Goal: Task Accomplishment & Management: Manage account settings

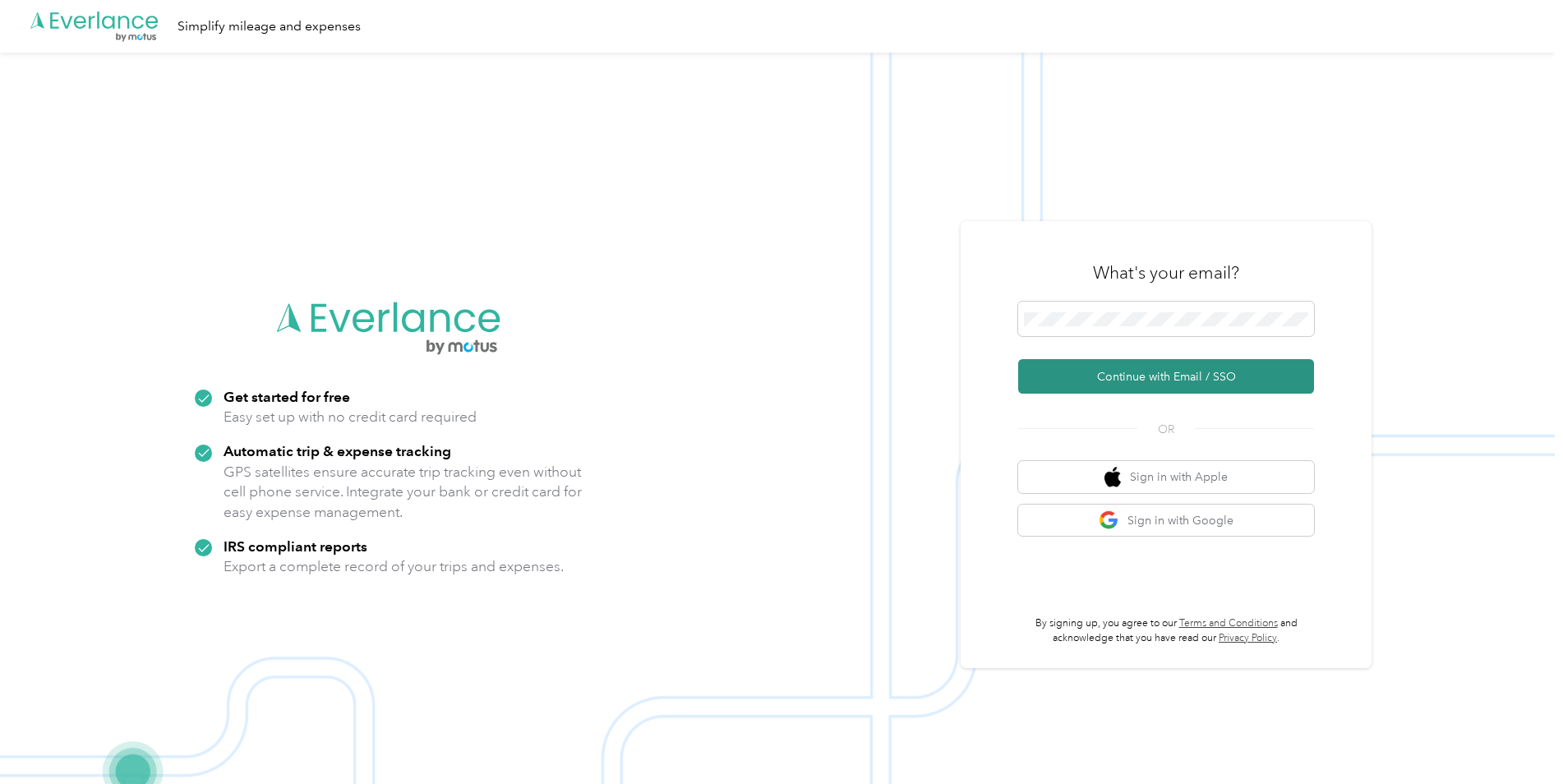
click at [1098, 376] on button "Continue with Email / SSO" at bounding box center [1166, 377] width 295 height 35
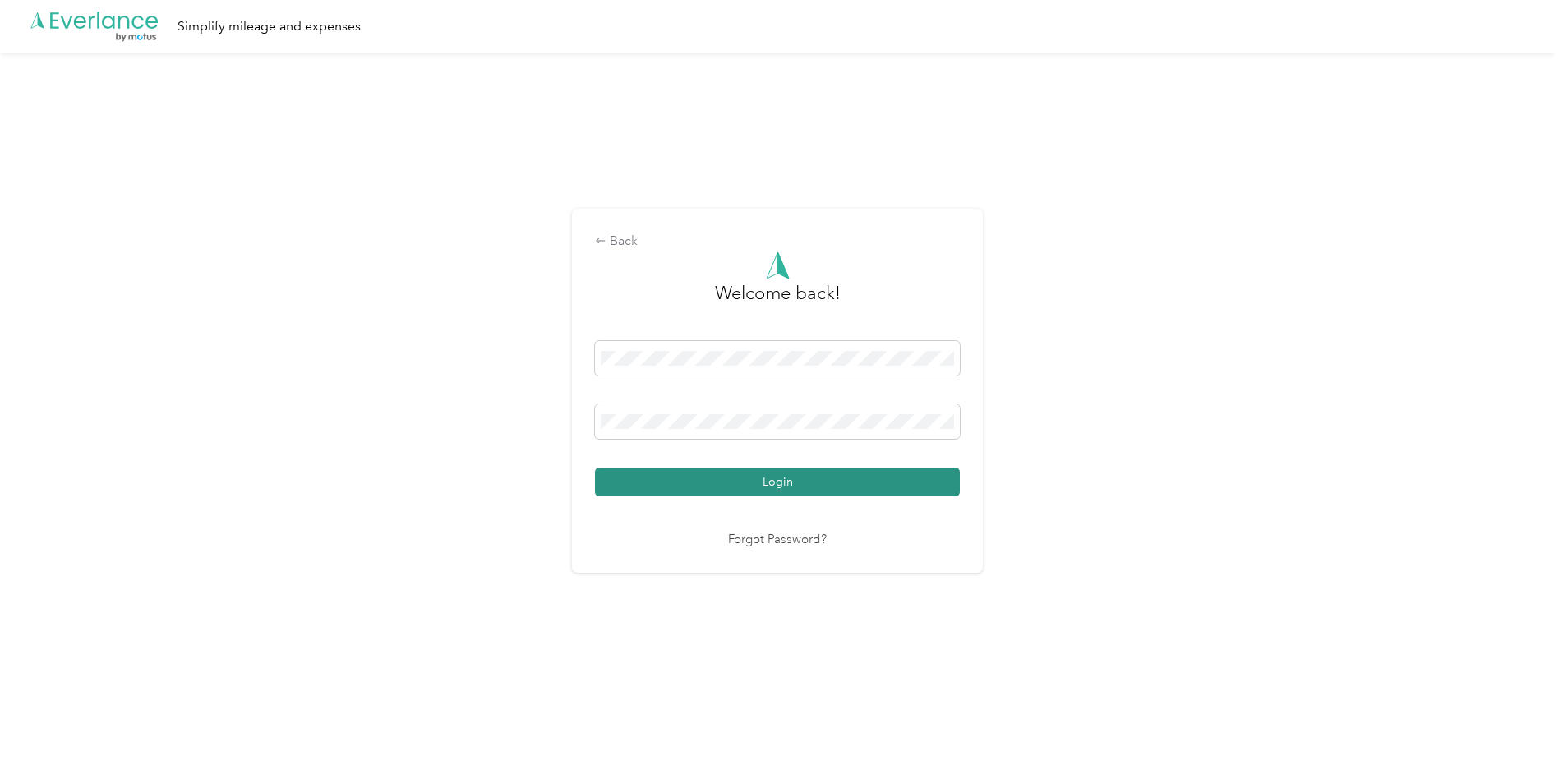
click at [694, 471] on button "Login" at bounding box center [778, 482] width 365 height 29
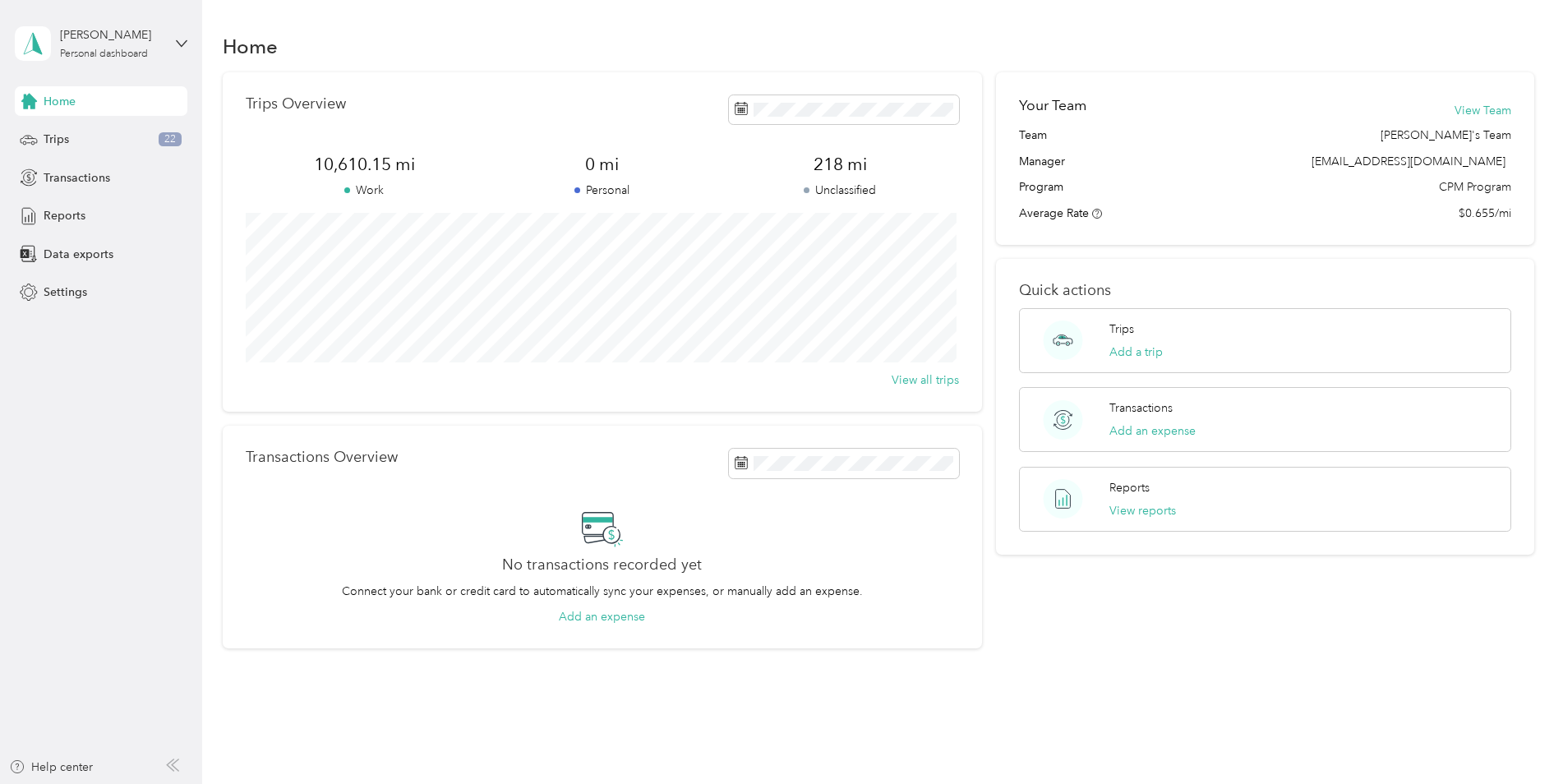
drag, startPoint x: 44, startPoint y: 143, endPoint x: 118, endPoint y: 157, distance: 75.3
click at [46, 143] on span "Trips" at bounding box center [57, 139] width 26 height 17
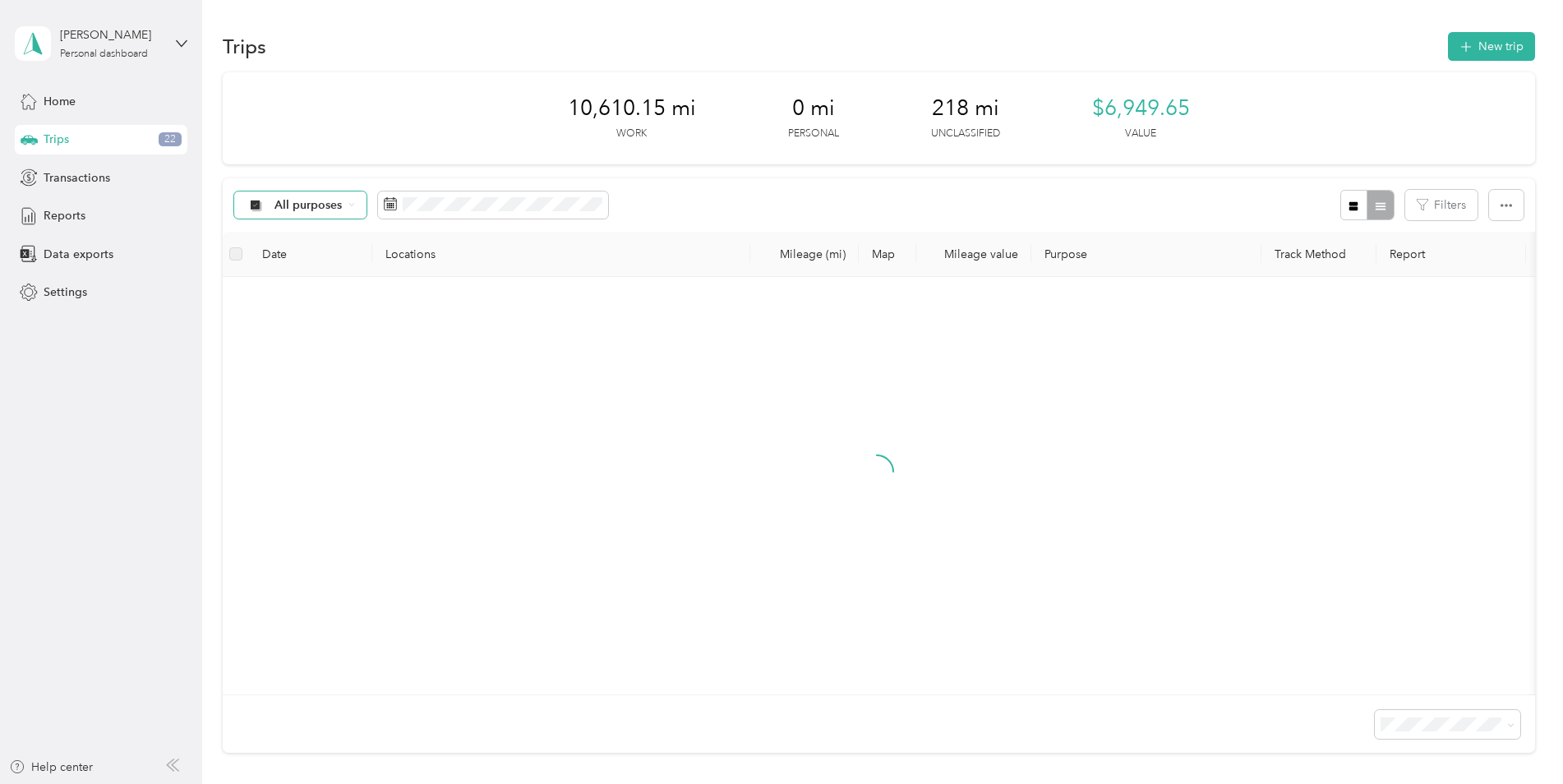
click at [348, 213] on div "All purposes" at bounding box center [301, 205] width 133 height 28
click at [321, 263] on span "Unclassified" at bounding box center [335, 263] width 120 height 17
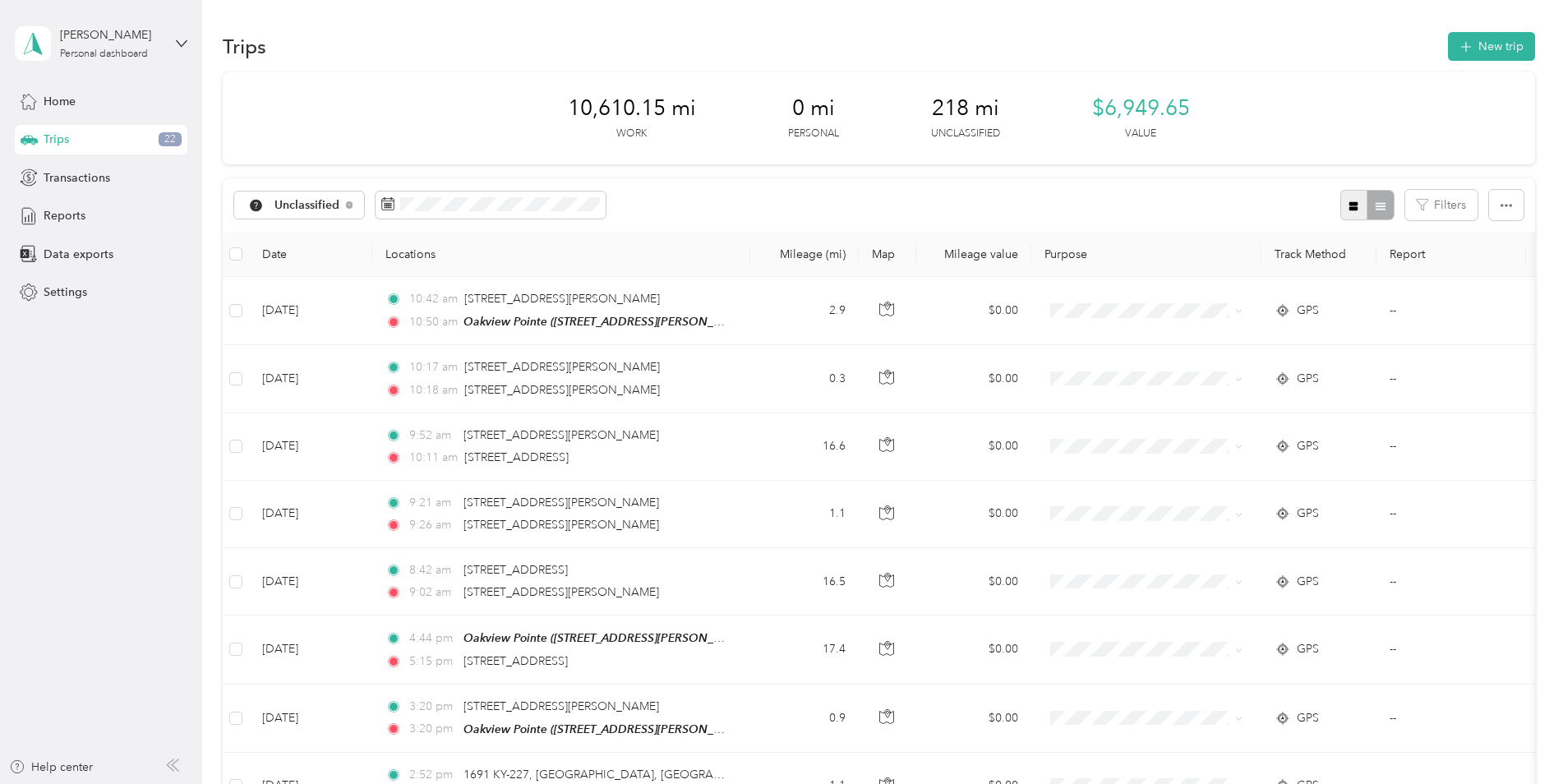
click at [1350, 202] on icon "button" at bounding box center [1354, 206] width 9 height 9
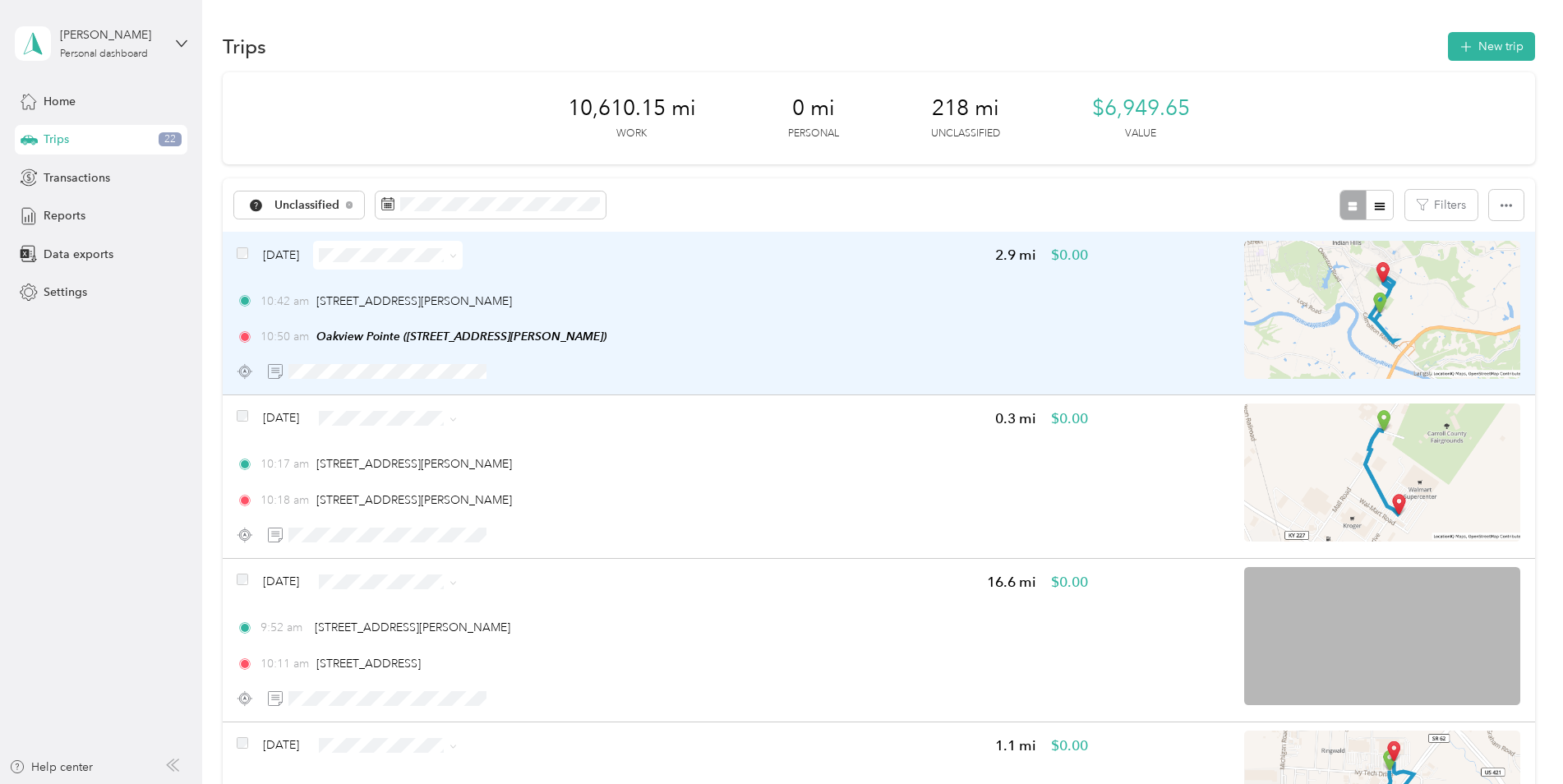
click at [457, 258] on icon at bounding box center [453, 256] width 7 height 7
click at [465, 285] on span "Flagship Communities" at bounding box center [447, 285] width 120 height 17
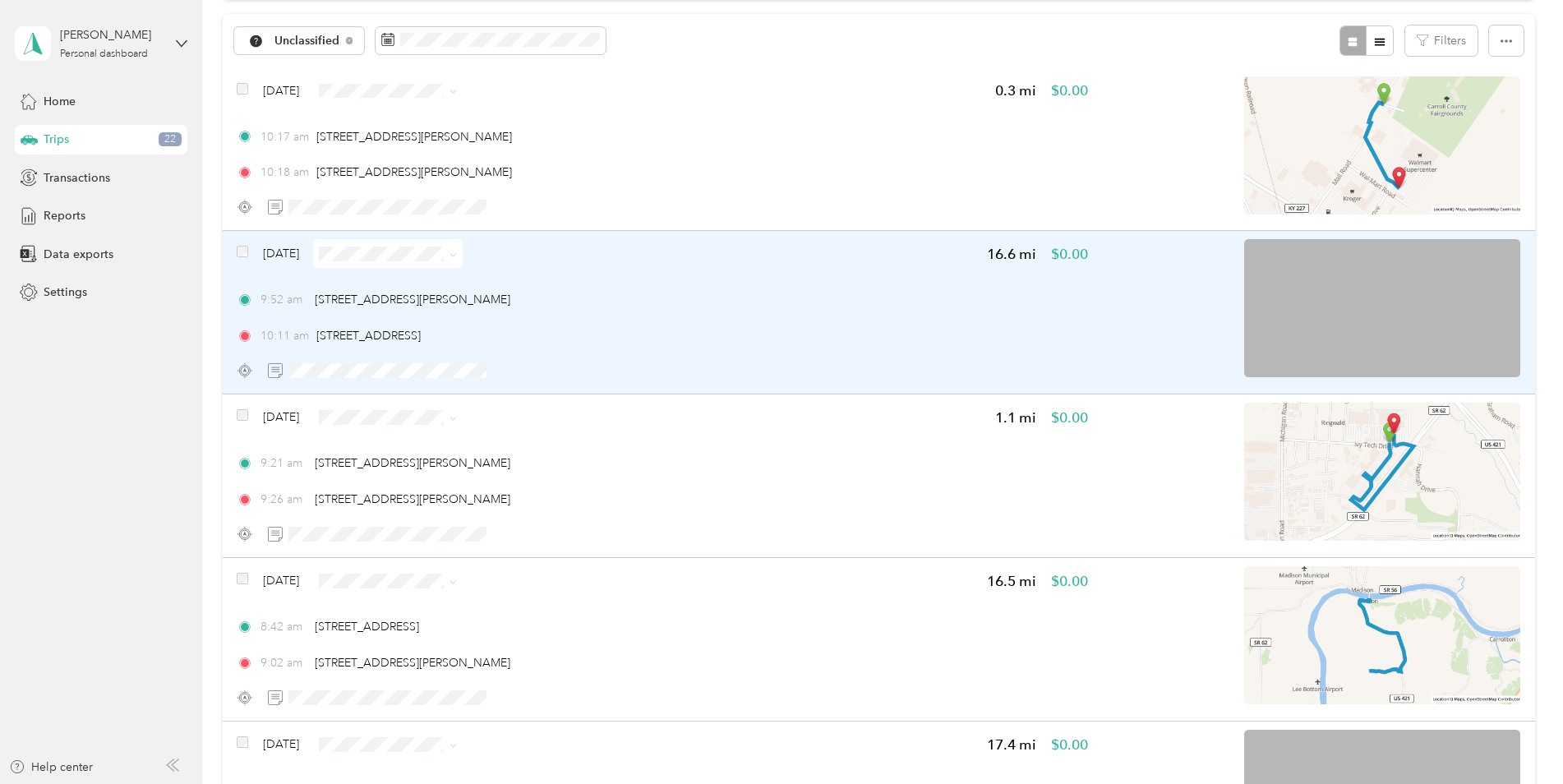
scroll to position [82, 0]
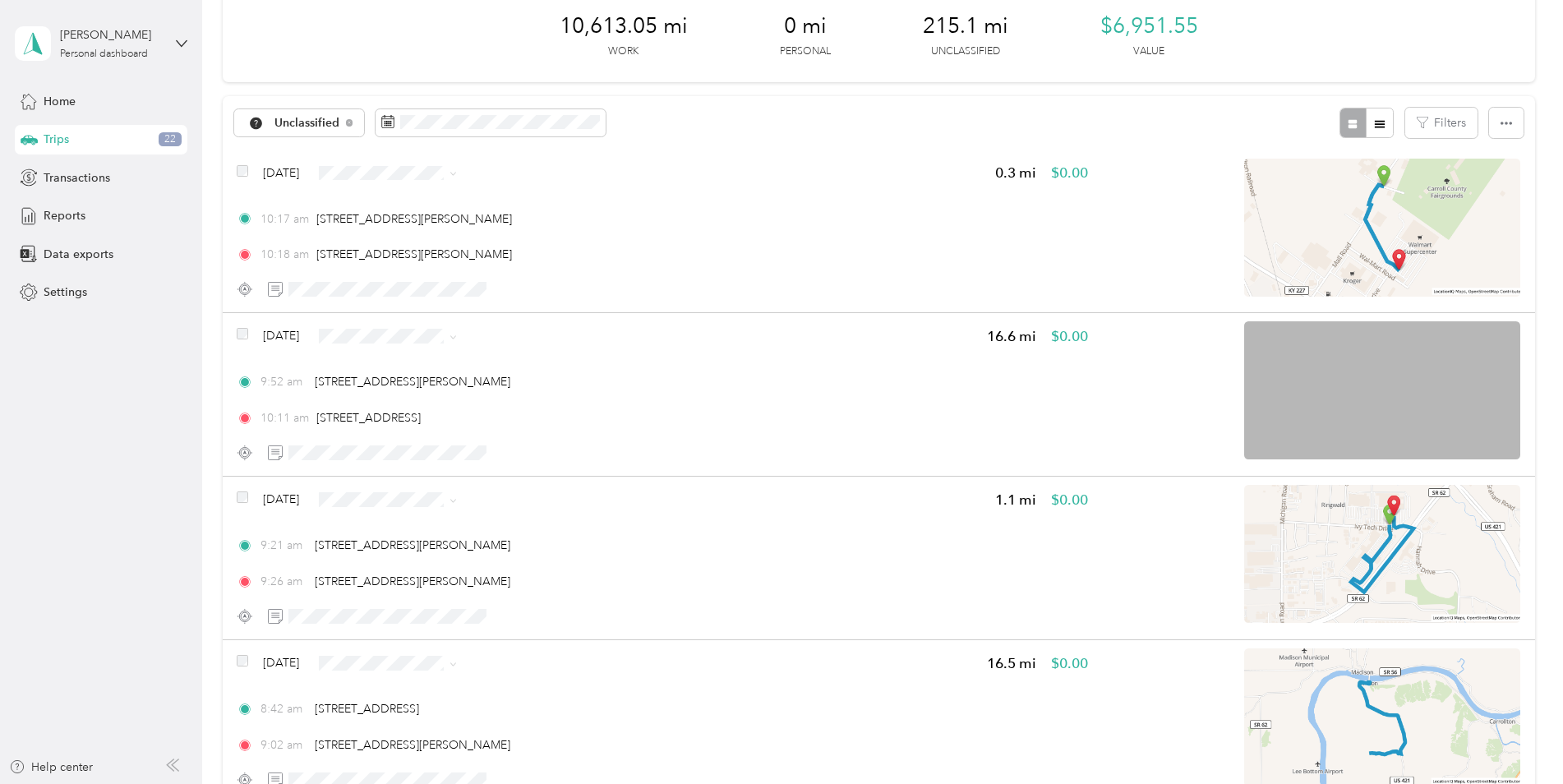
click at [450, 177] on div "Click to name as a Favorite Place" at bounding box center [416, 183] width 191 height 40
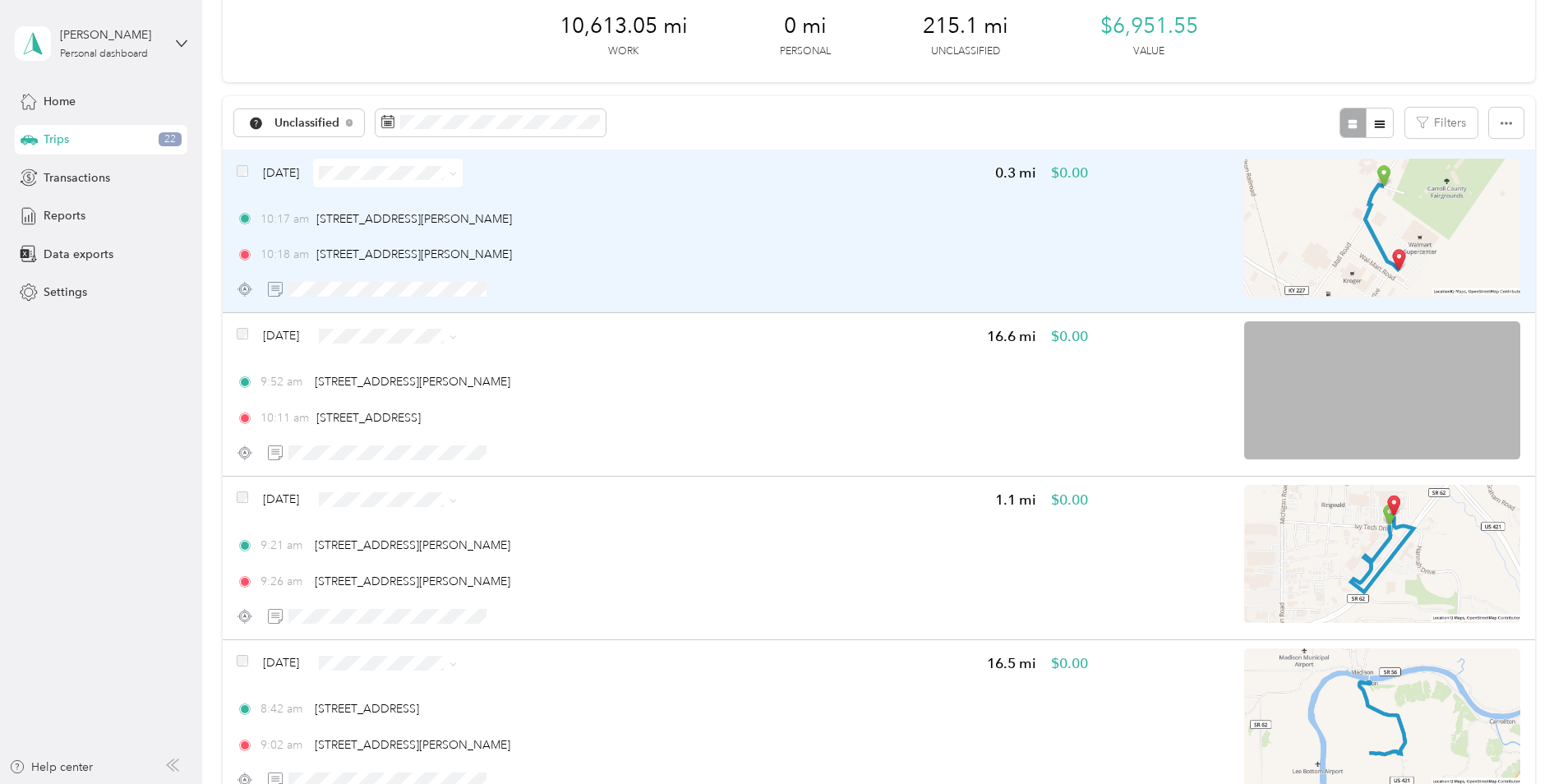
drag, startPoint x: 478, startPoint y: 182, endPoint x: 555, endPoint y: 191, distance: 77.5
click at [462, 182] on span at bounding box center [388, 173] width 150 height 29
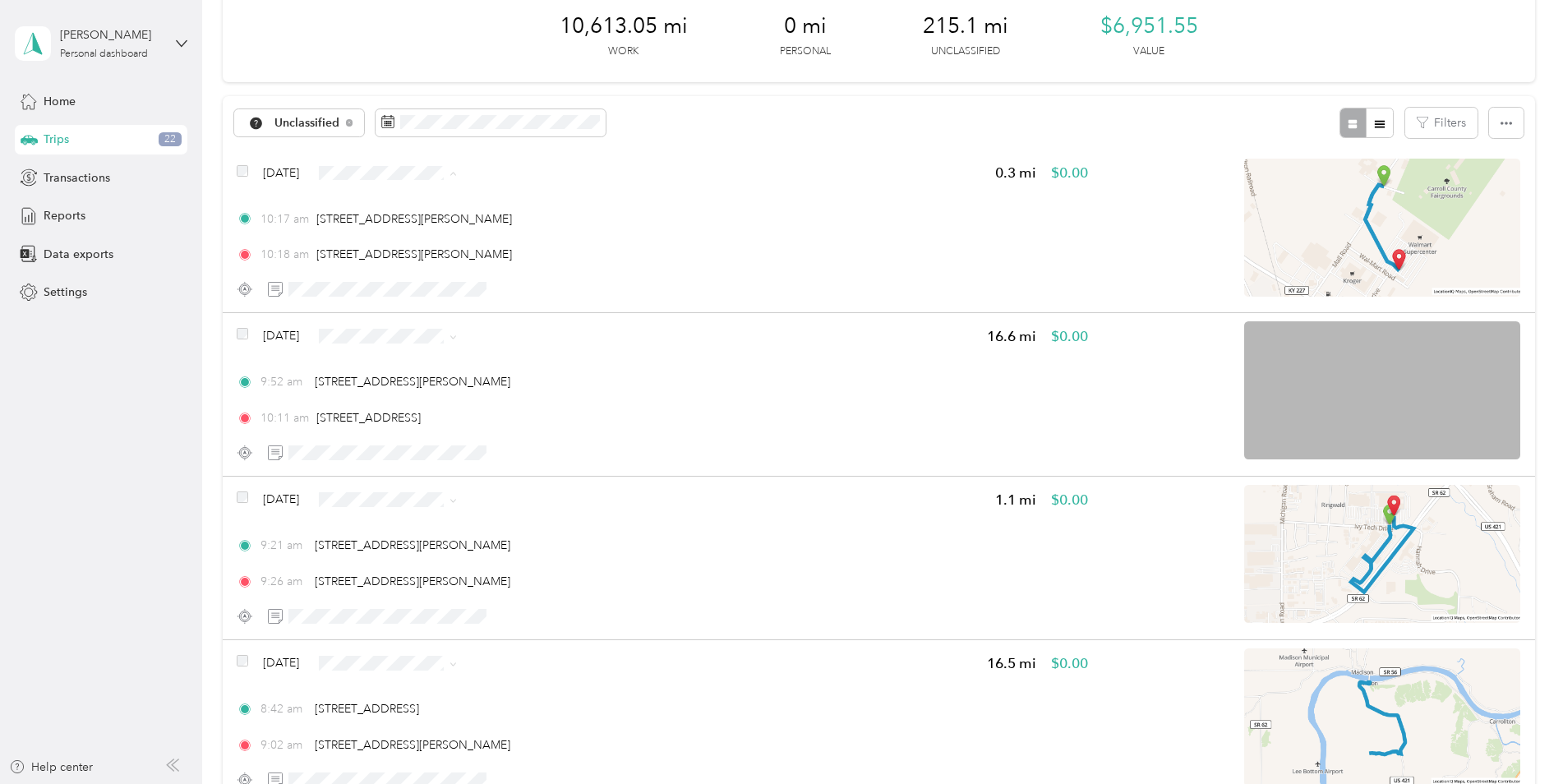
drag, startPoint x: 491, startPoint y: 203, endPoint x: 787, endPoint y: 192, distance: 296.2
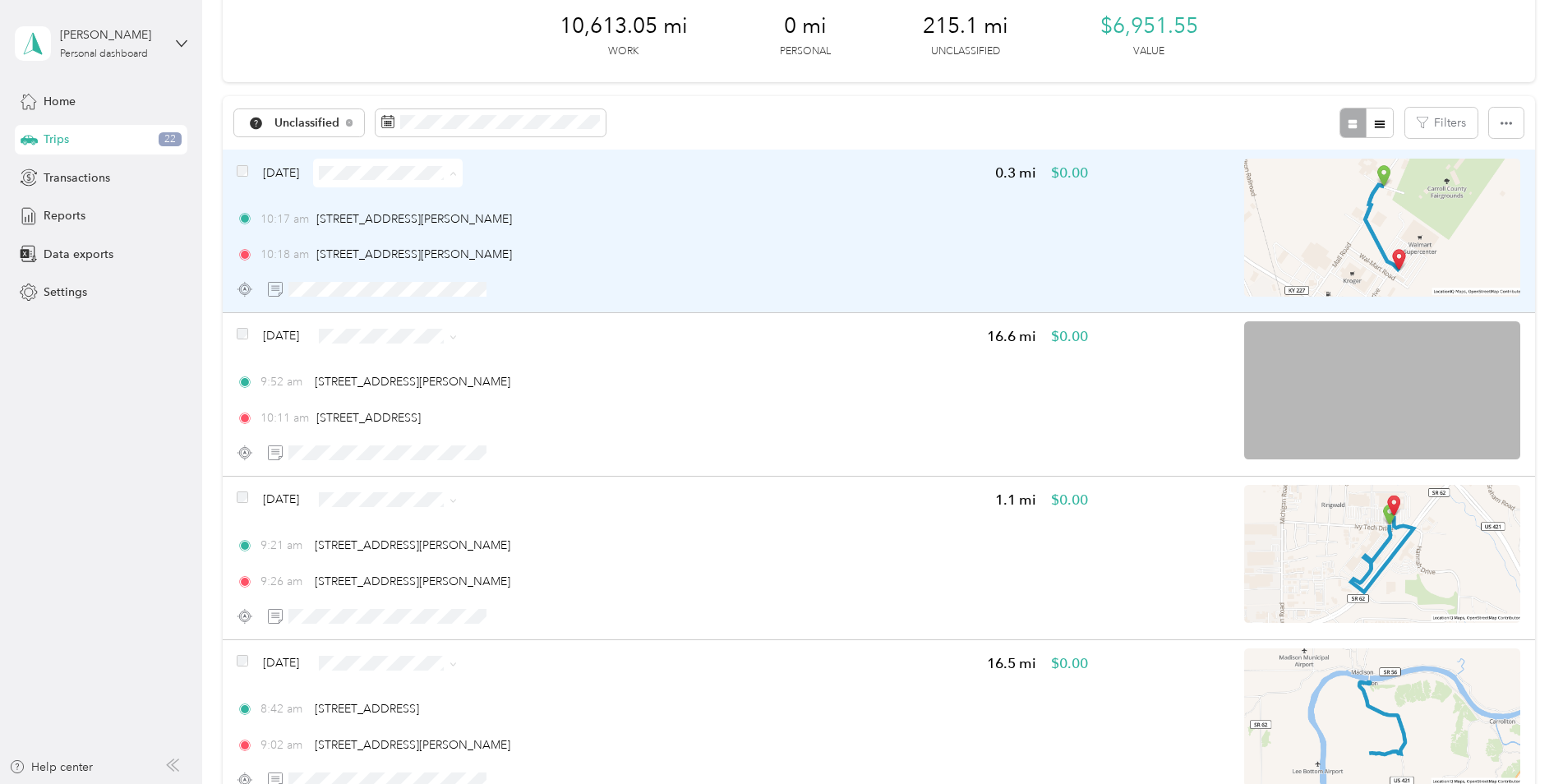
click at [492, 202] on span "Flagship Communities" at bounding box center [447, 203] width 120 height 17
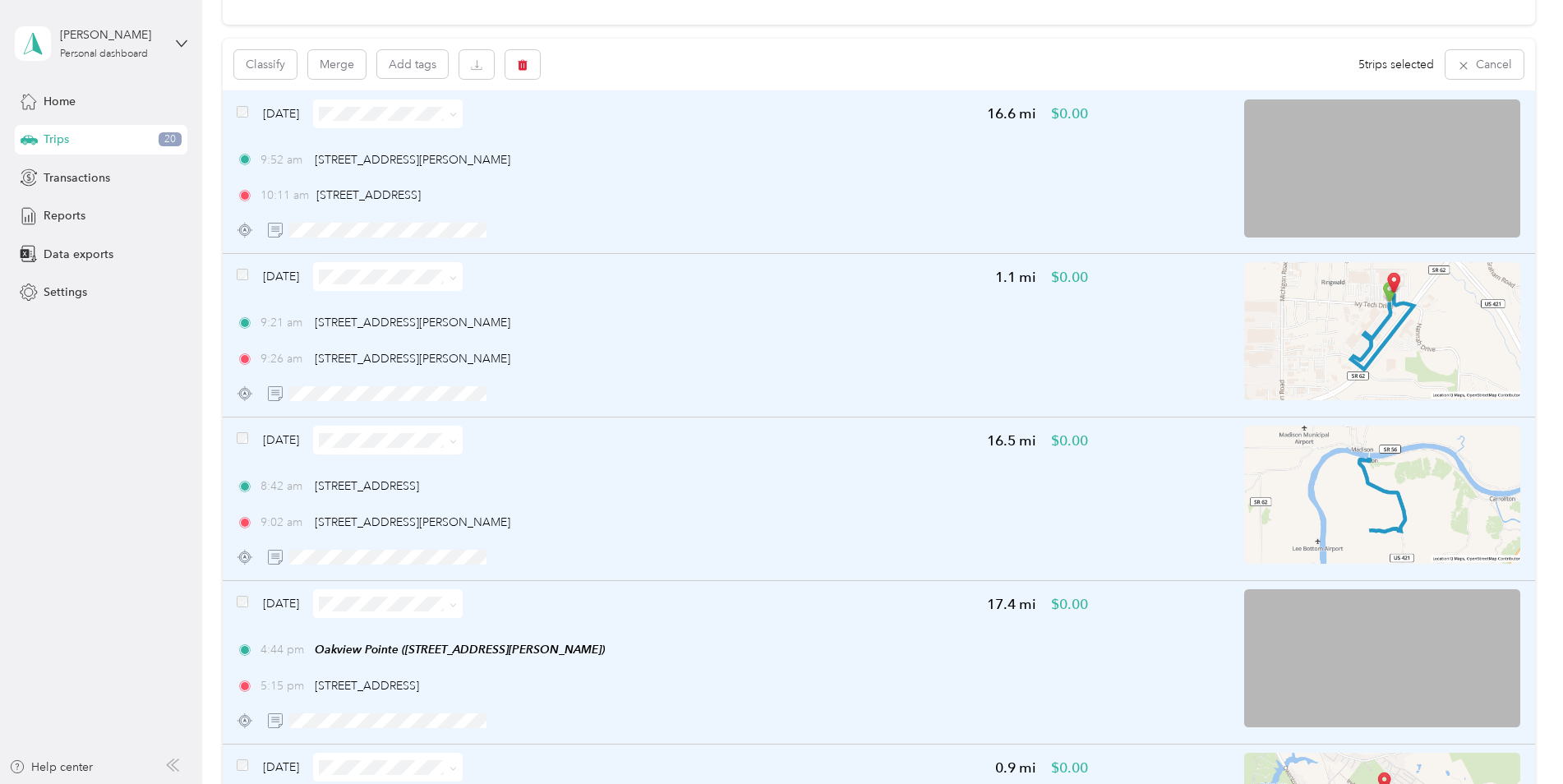
scroll to position [0, 0]
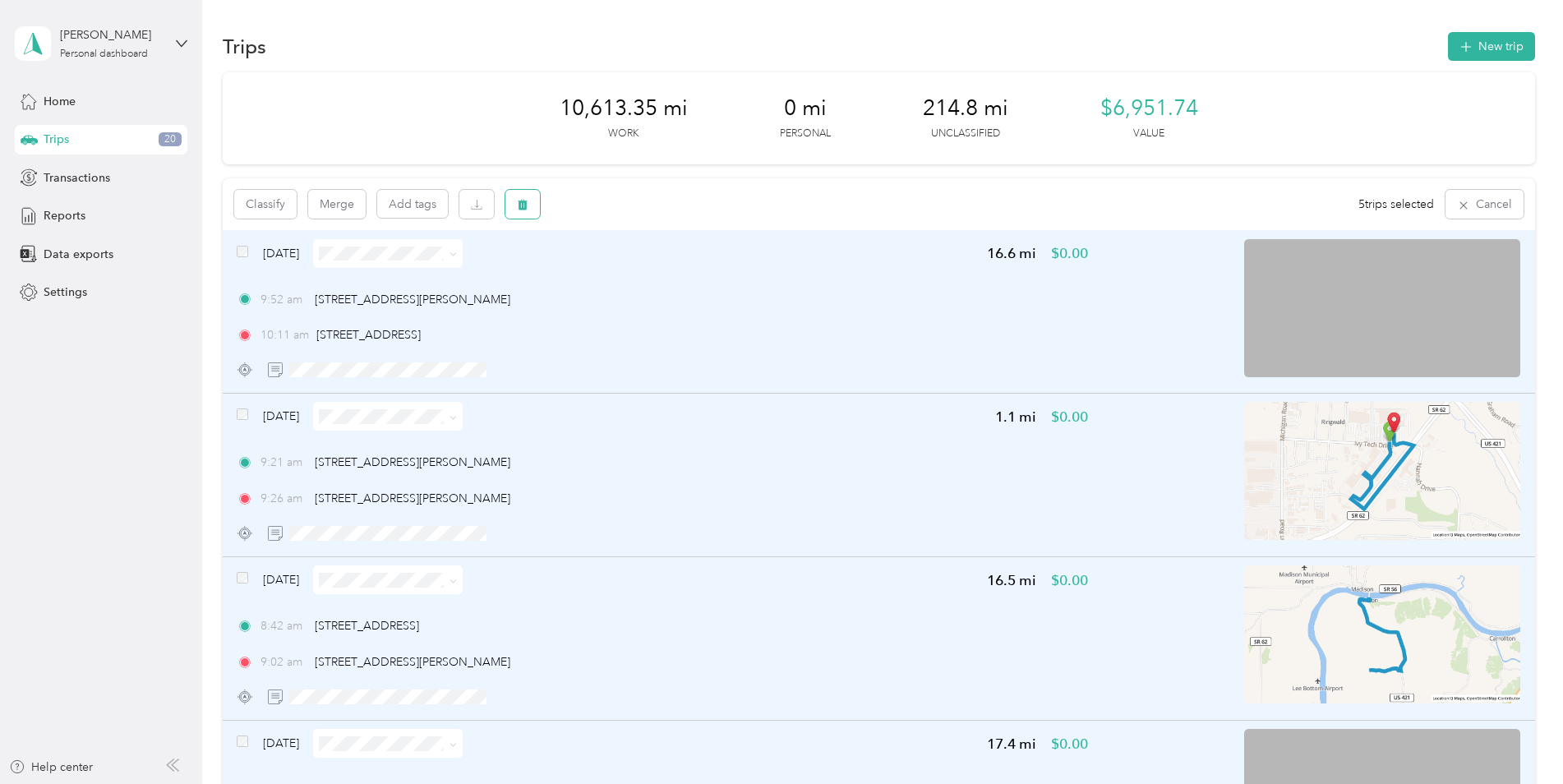
click at [518, 207] on icon "button" at bounding box center [523, 204] width 12 height 12
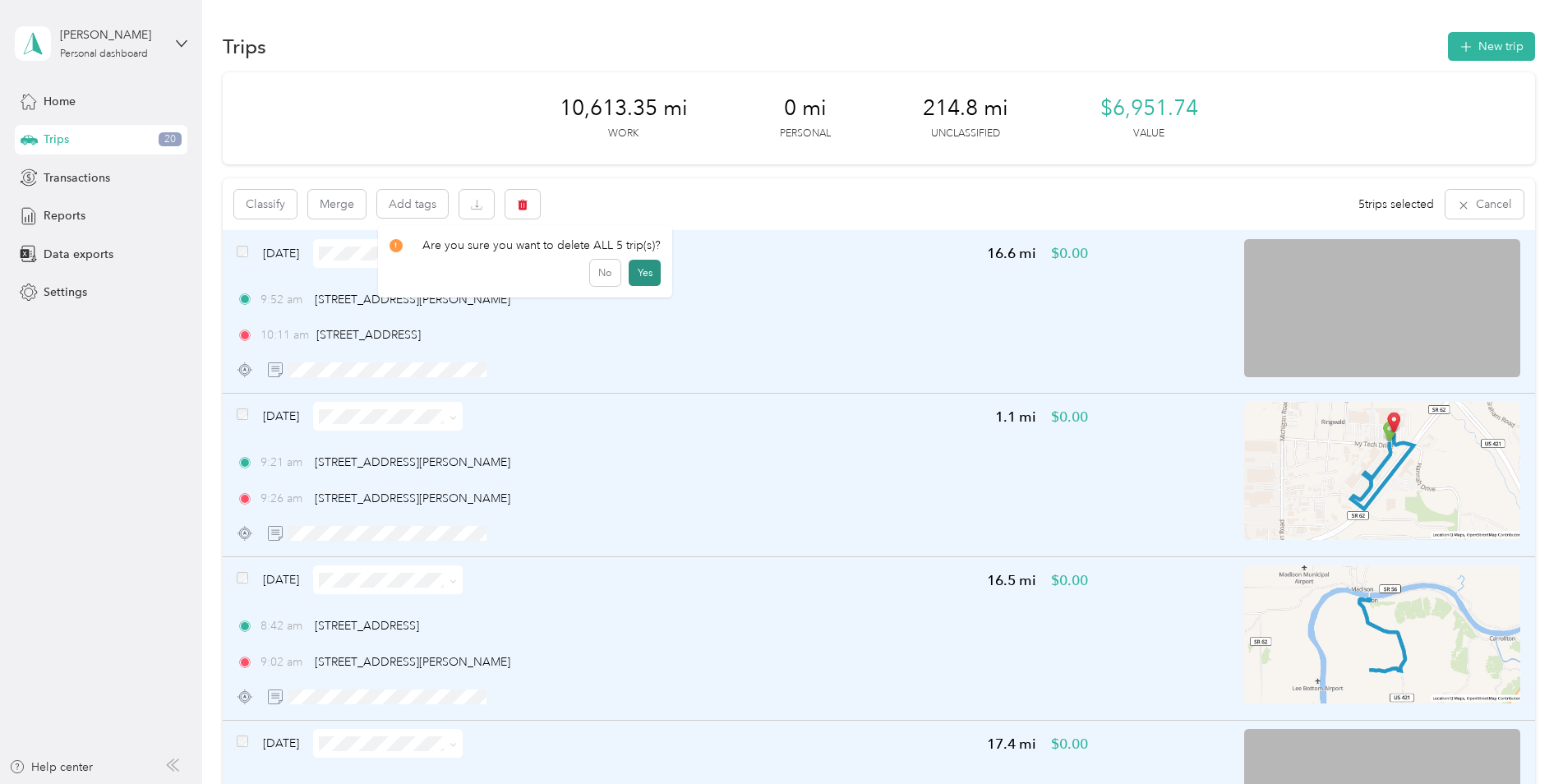
click at [636, 270] on button "Yes" at bounding box center [645, 273] width 32 height 26
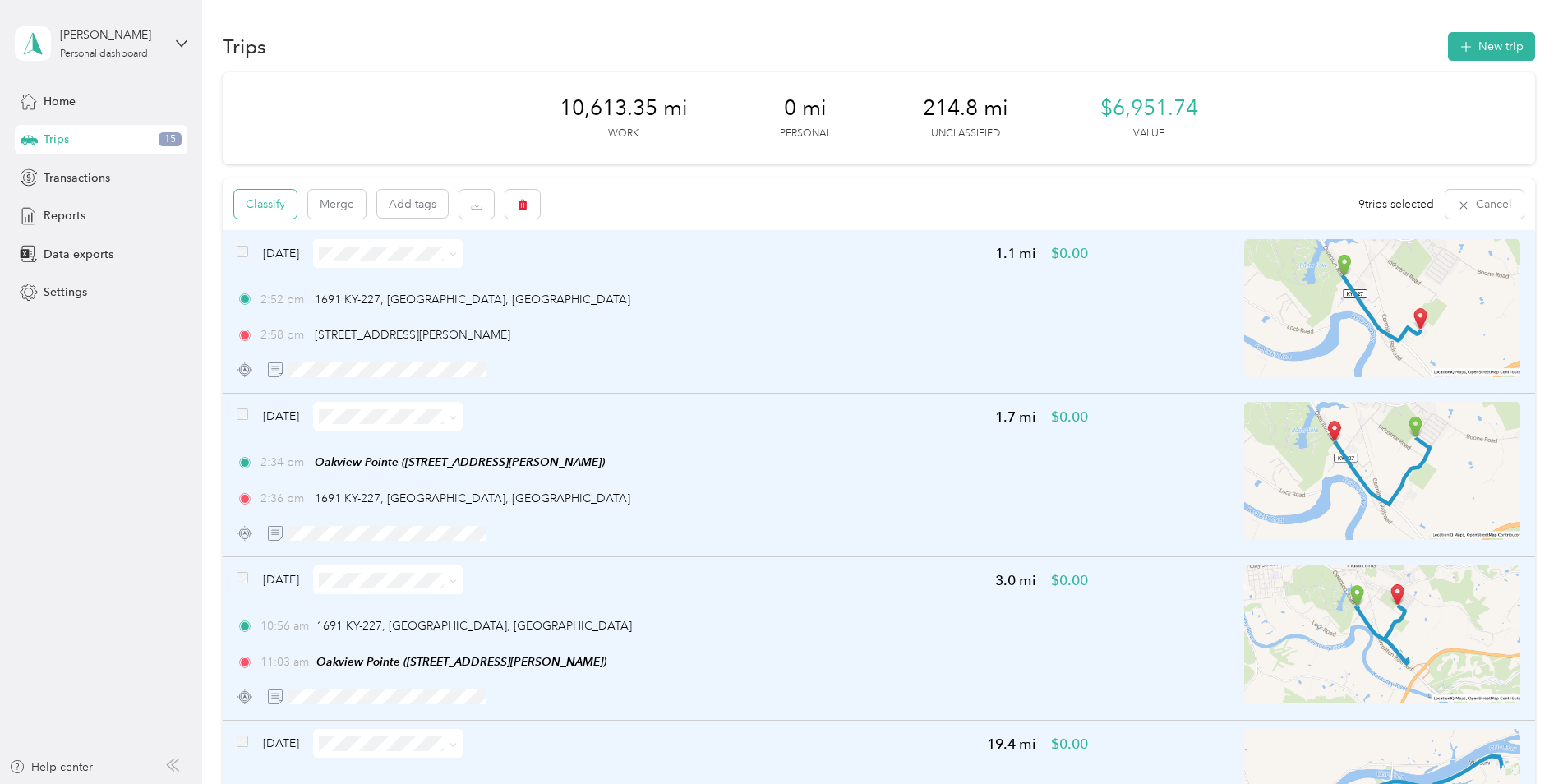
click at [253, 205] on button "Classify" at bounding box center [265, 204] width 62 height 29
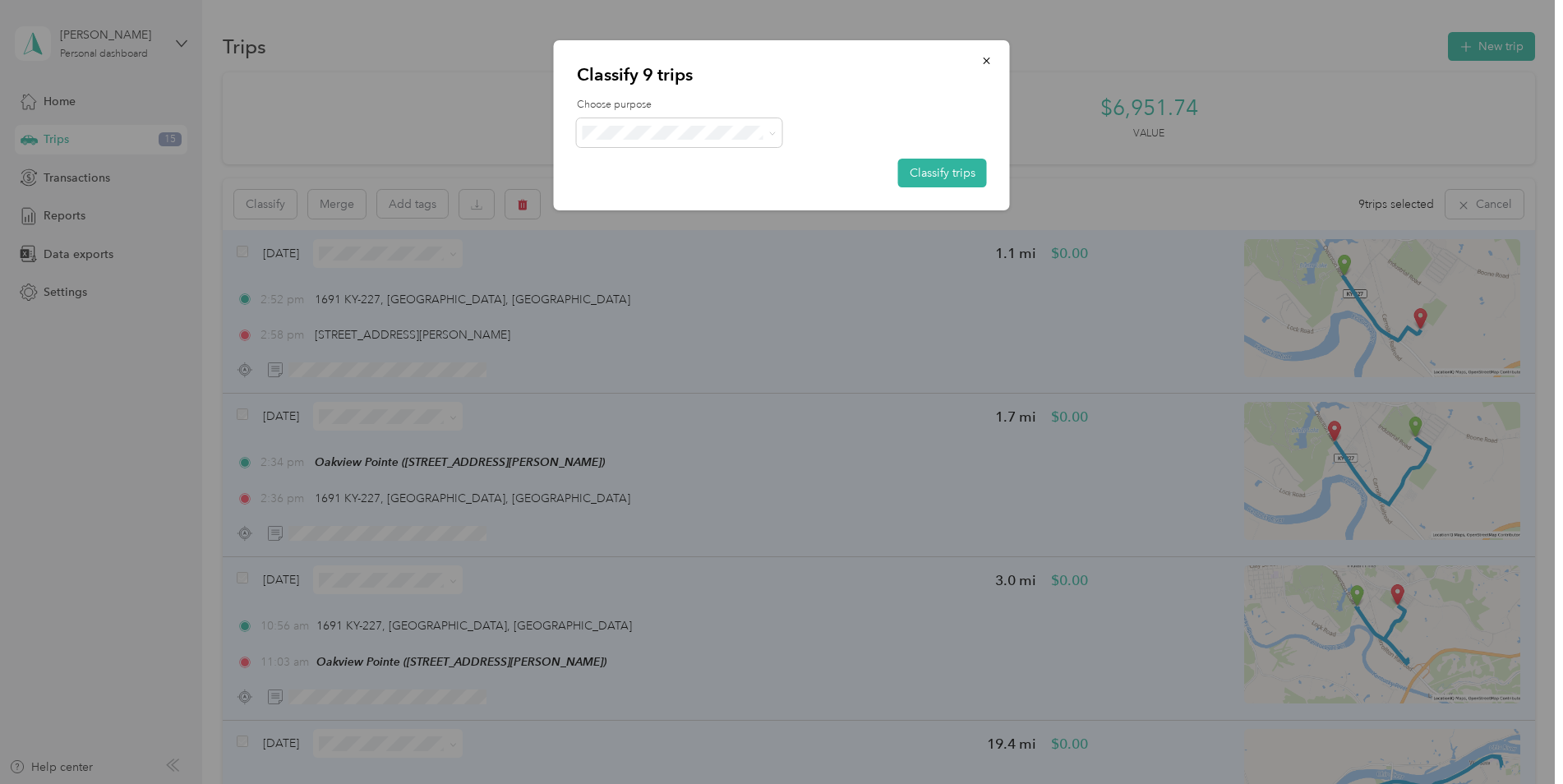
click at [670, 162] on span "Flagship Communities" at bounding box center [694, 161] width 153 height 17
click at [932, 170] on button "Classify trips" at bounding box center [942, 173] width 88 height 29
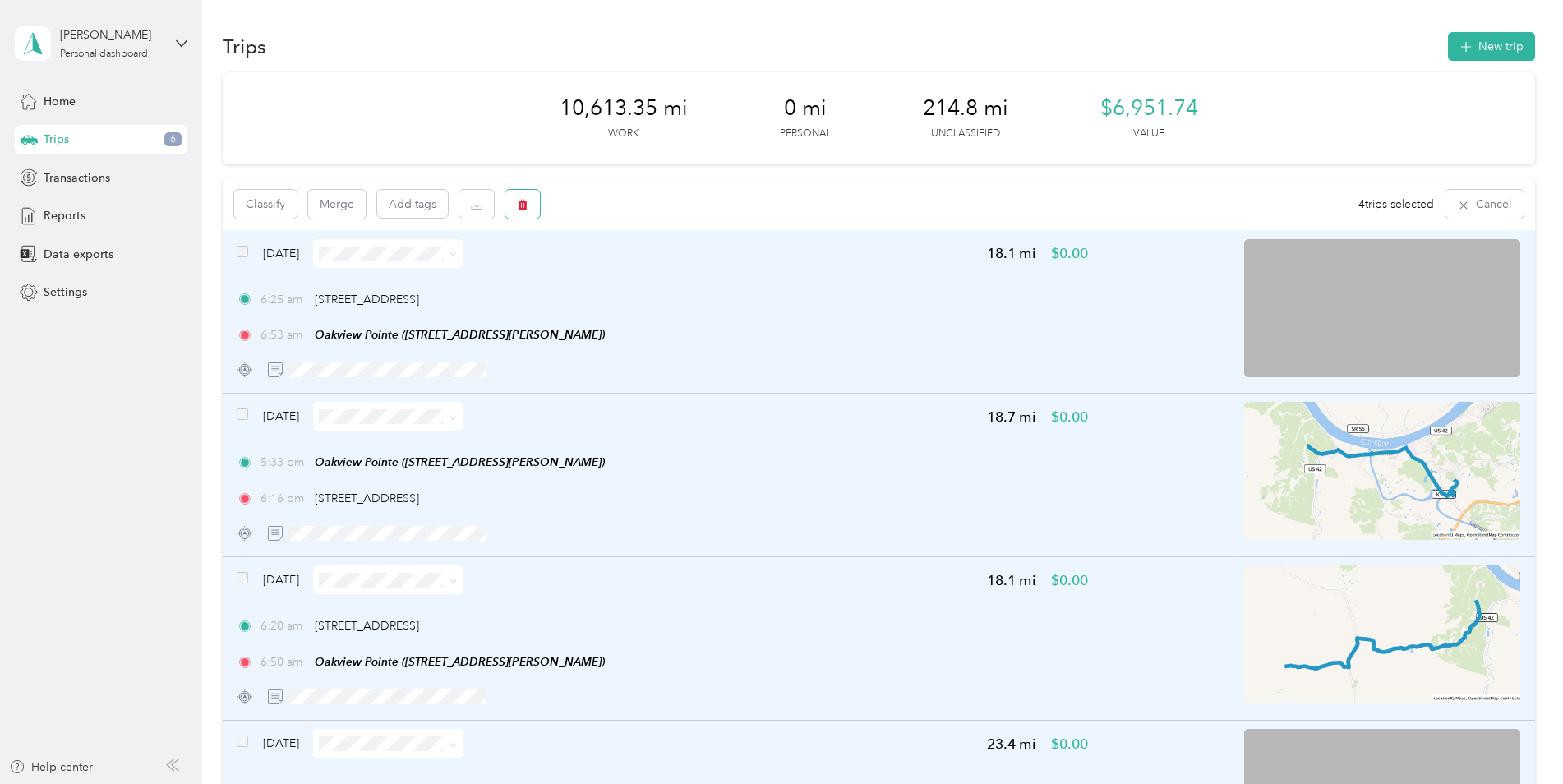
drag, startPoint x: 528, startPoint y: 204, endPoint x: 703, endPoint y: 199, distance: 175.1
click at [531, 205] on button "button" at bounding box center [523, 204] width 35 height 29
click at [639, 277] on button "Yes" at bounding box center [645, 273] width 32 height 26
